Goal: Information Seeking & Learning: Learn about a topic

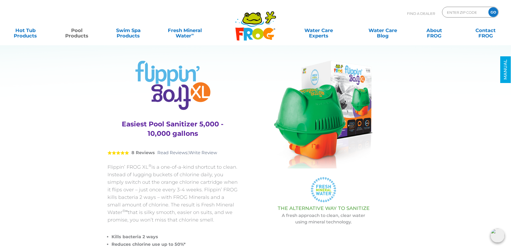
click at [117, 163] on p "Flippin’ FROG XL ® is a one-of-a-kind shortcut to clean. Instead of lugging buc…" at bounding box center [172, 193] width 131 height 60
click at [108, 163] on p "Flippin’ FROG XL ® is a one-of-a-kind shortcut to clean. Instead of lugging buc…" at bounding box center [172, 193] width 131 height 60
copy p "Flippin"
